Goal: Task Accomplishment & Management: Use online tool/utility

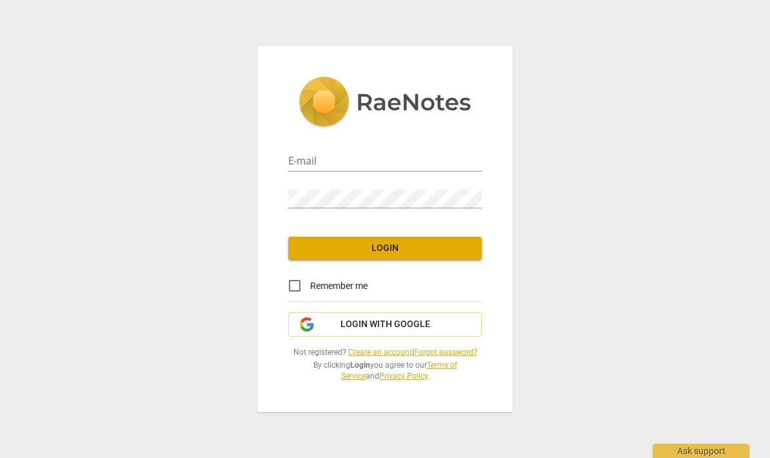
type input "[PERSON_NAME][EMAIL_ADDRESS][DOMAIN_NAME]"
click at [393, 248] on span "Login" at bounding box center [384, 248] width 173 height 13
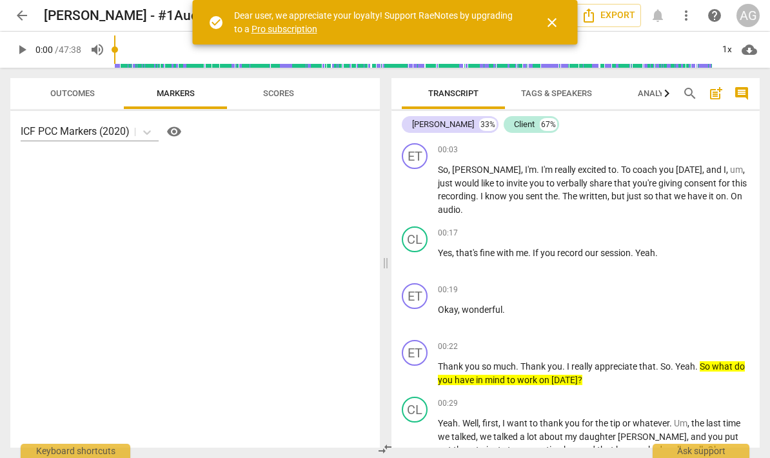
click at [67, 93] on span "Outcomes" at bounding box center [72, 93] width 44 height 10
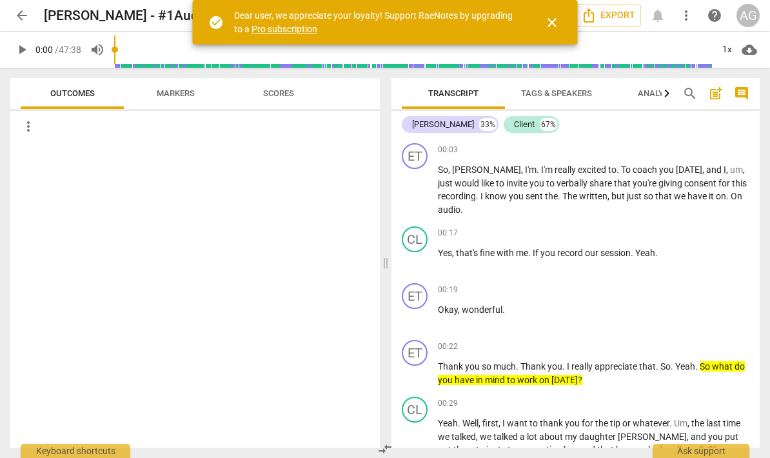
click at [177, 96] on span "Markers" at bounding box center [176, 93] width 38 height 10
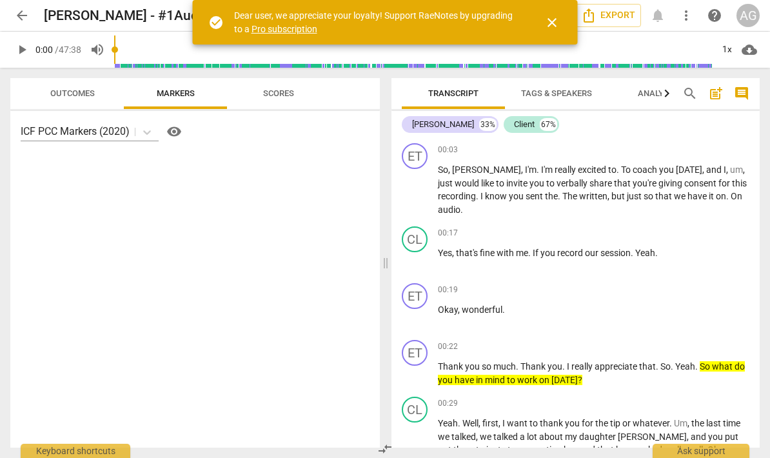
click at [177, 134] on span "visibility" at bounding box center [173, 131] width 15 height 15
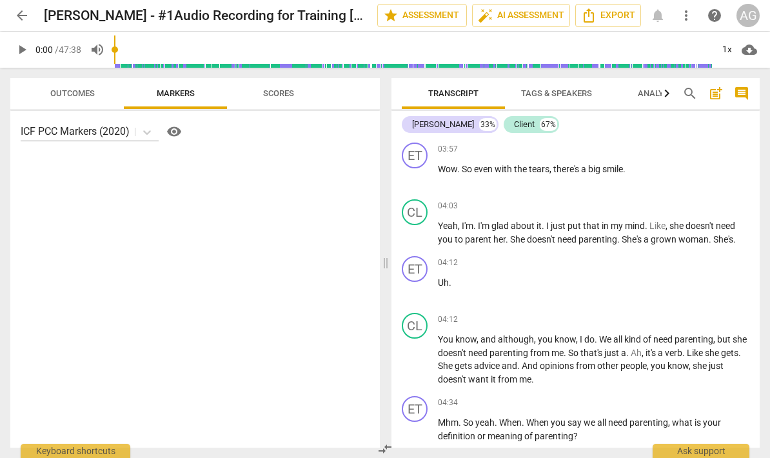
scroll to position [1578, 0]
click at [732, 257] on p "Add competency" at bounding box center [718, 263] width 61 height 12
click at [715, 292] on div at bounding box center [385, 229] width 770 height 458
click at [685, 312] on div "+" at bounding box center [678, 318] width 13 height 13
click at [643, 302] on input "Multiselection" at bounding box center [635, 298] width 31 height 31
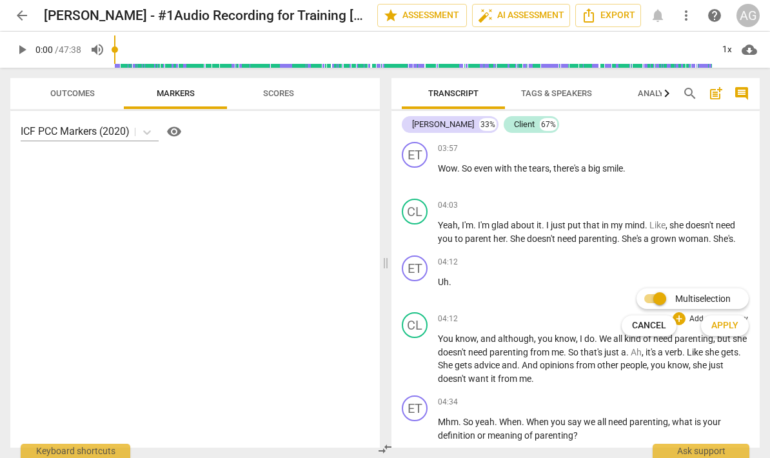
click at [663, 302] on input "Multiselection" at bounding box center [659, 298] width 31 height 31
checkbox input "false"
click at [702, 248] on div at bounding box center [385, 229] width 770 height 458
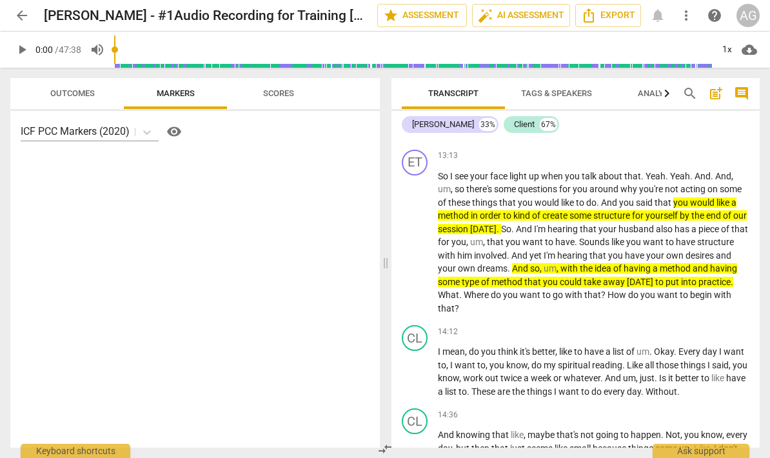
scroll to position [4595, 0]
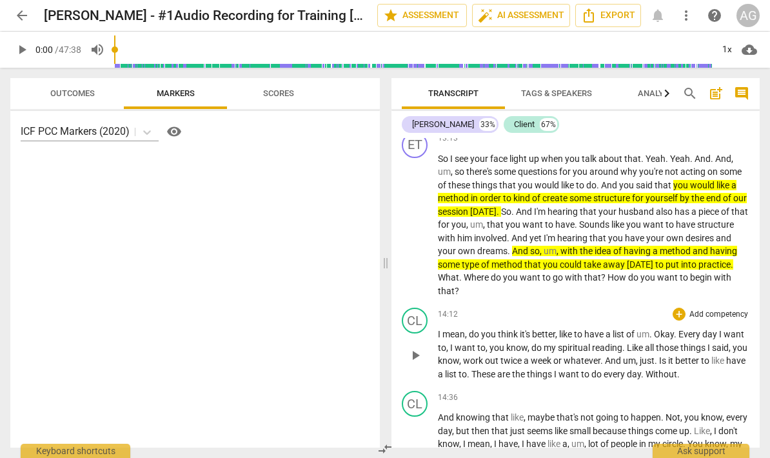
click at [747, 342] on span "you" at bounding box center [739, 347] width 15 height 10
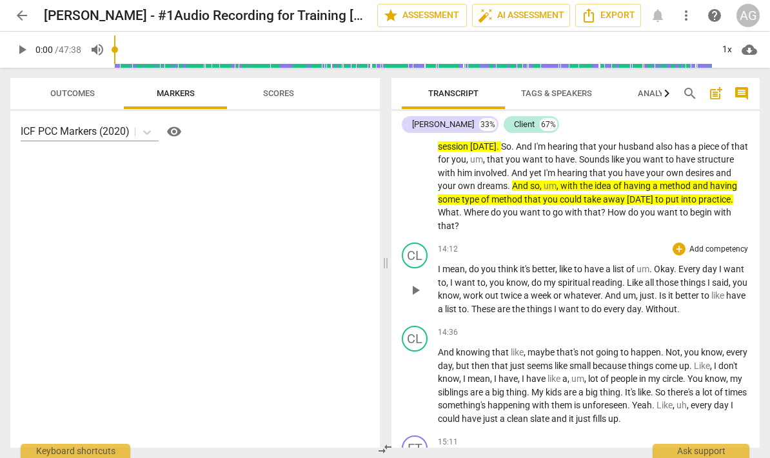
scroll to position [4661, 0]
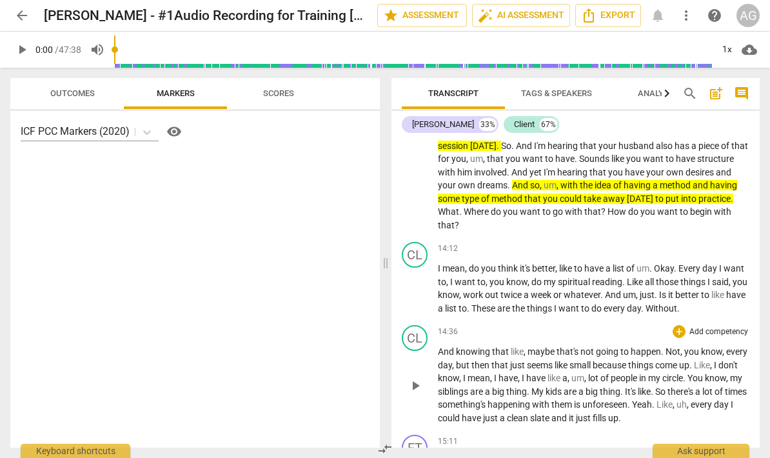
click at [742, 373] on span "my" at bounding box center [736, 378] width 12 height 10
click at [755, 337] on div "CL play_arrow pause 14:36 + Add competency keyboard_arrow_right And knowing tha…" at bounding box center [575, 375] width 368 height 110
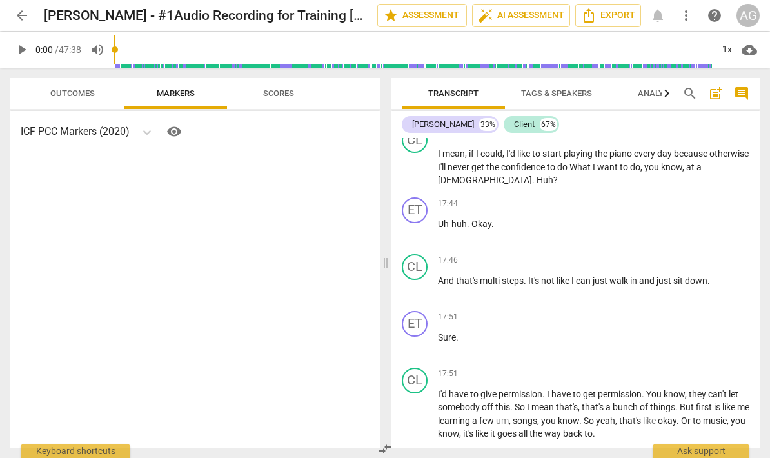
scroll to position [5900, 0]
